Goal: Information Seeking & Learning: Learn about a topic

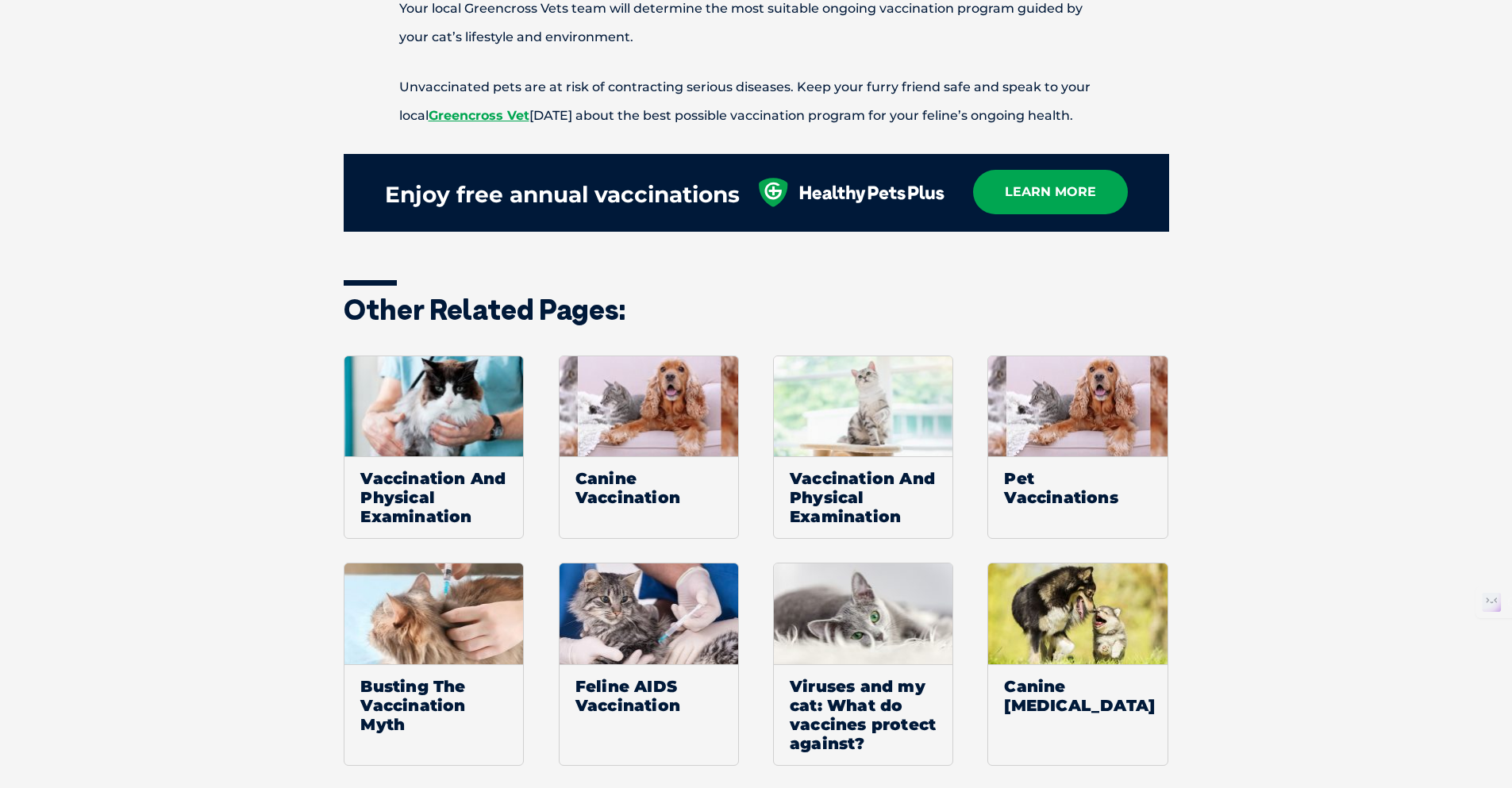
scroll to position [2007, 0]
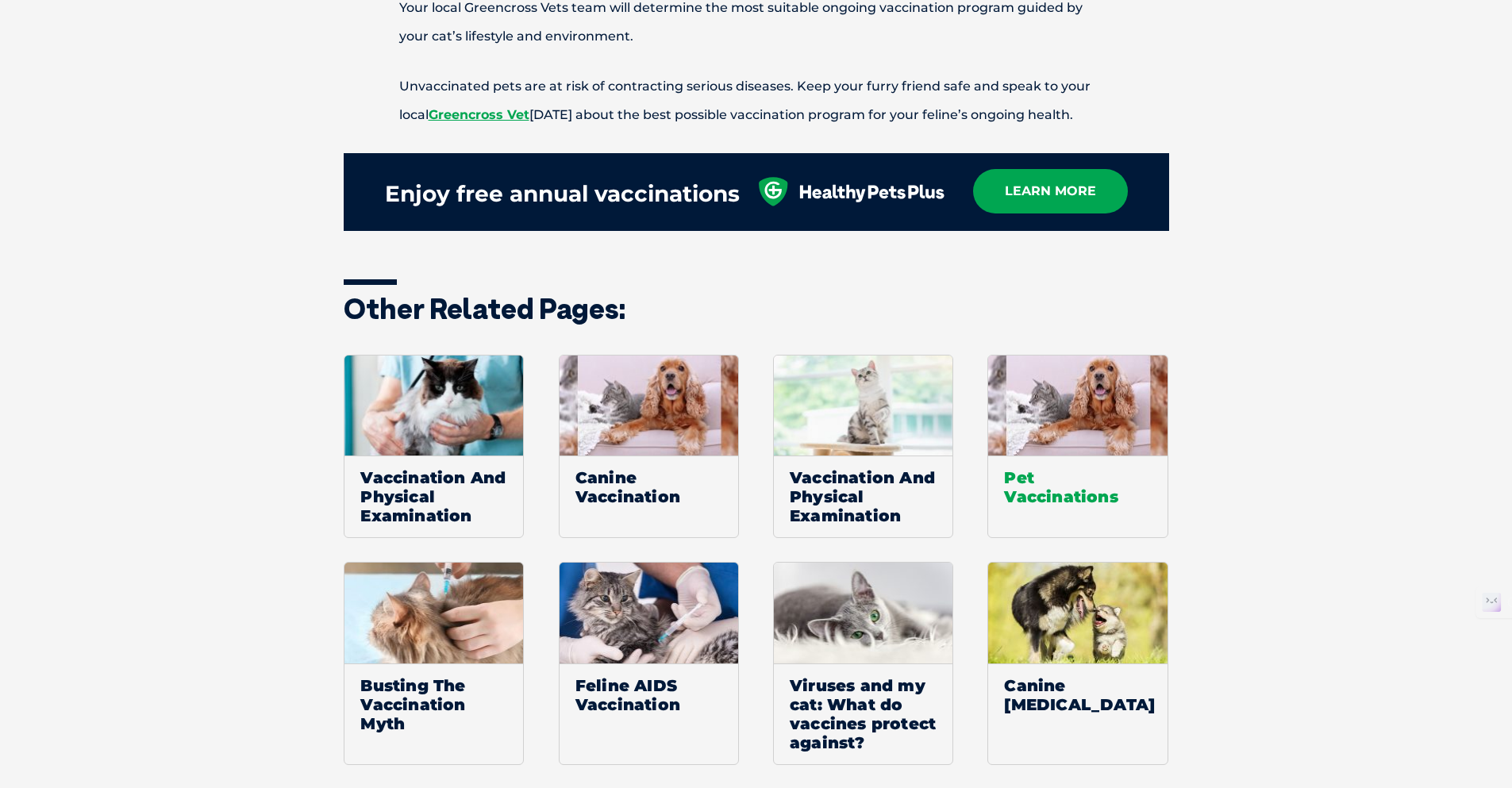
click at [1029, 487] on span "Pet Vaccinations" at bounding box center [1077, 487] width 178 height 63
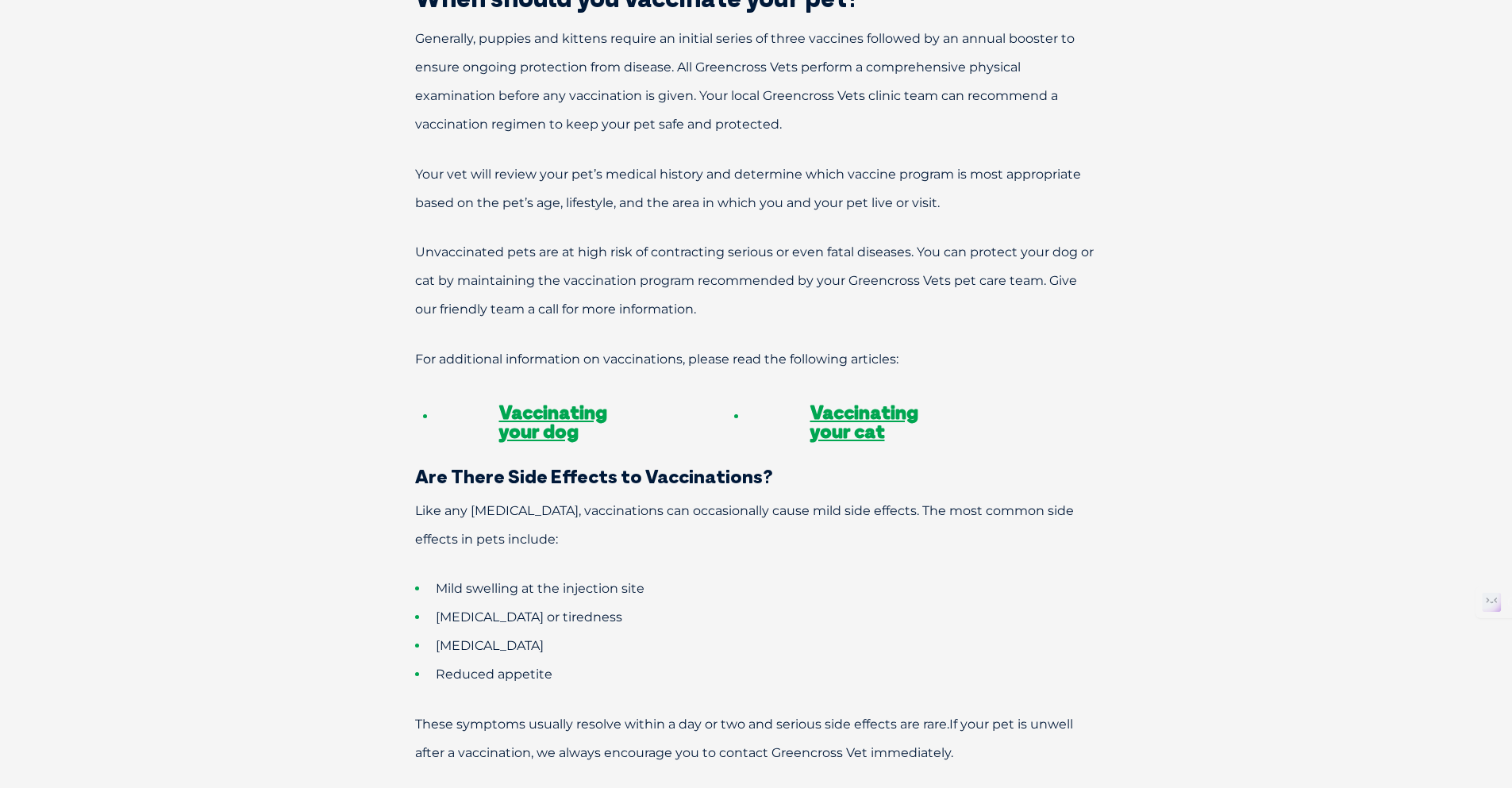
scroll to position [1286, 0]
click at [857, 404] on link "Vaccinating your cat" at bounding box center [865, 419] width 108 height 43
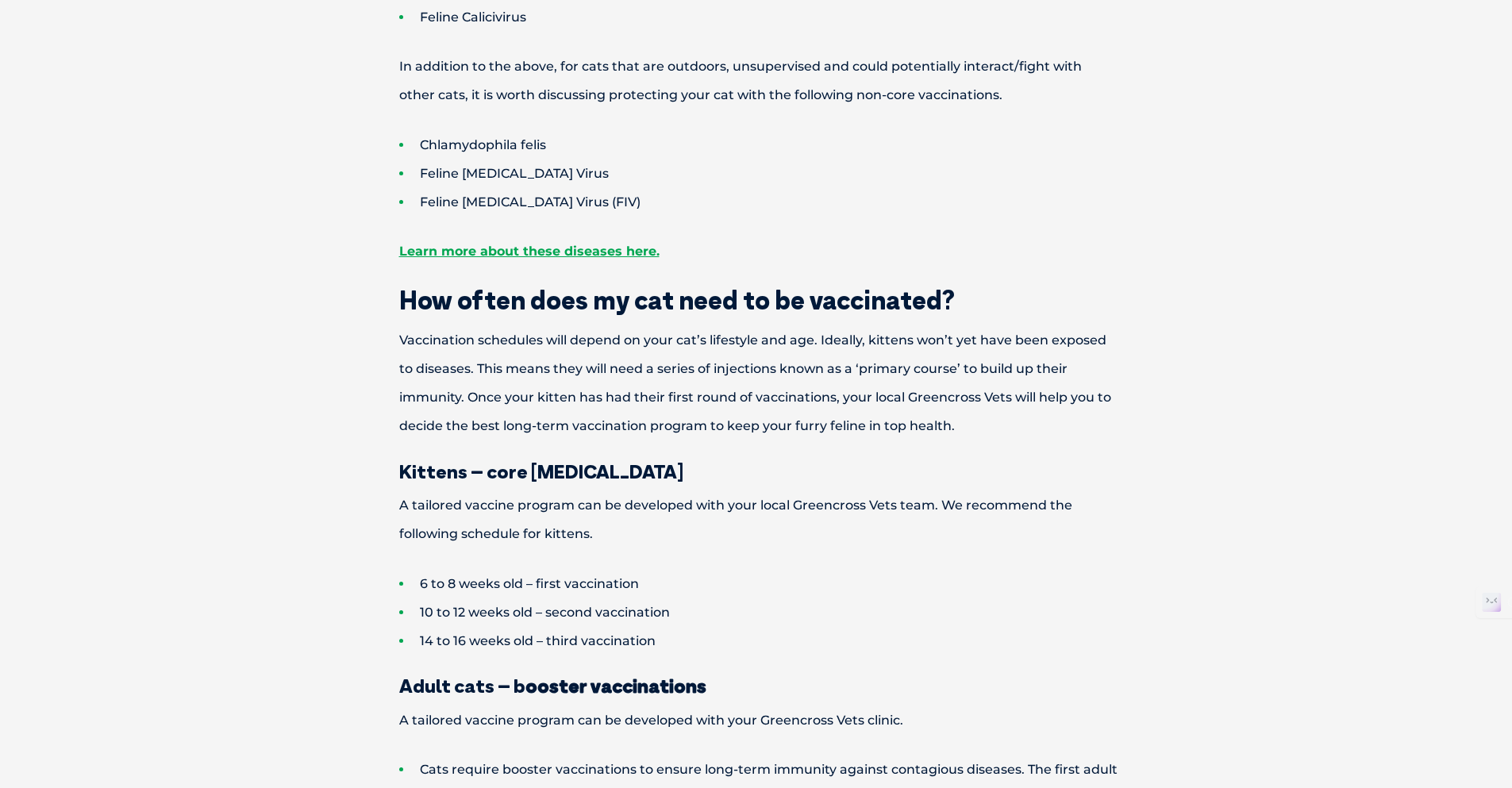
scroll to position [994, 0]
